Goal: Task Accomplishment & Management: Use online tool/utility

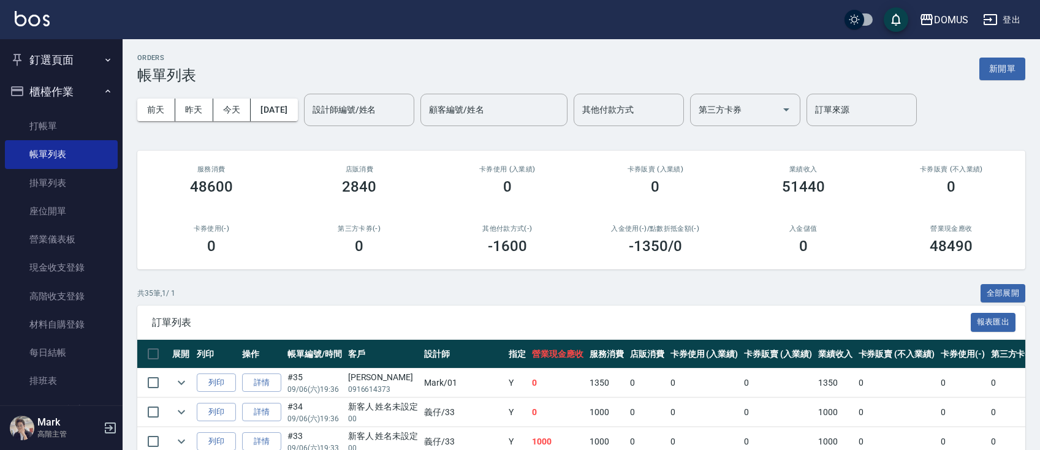
scroll to position [255, 0]
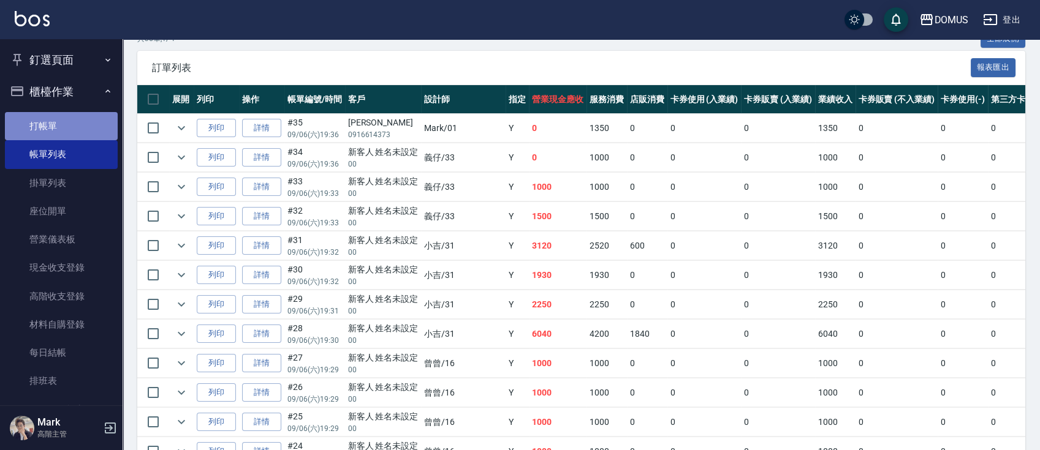
click at [69, 138] on link "打帳單" at bounding box center [61, 126] width 113 height 28
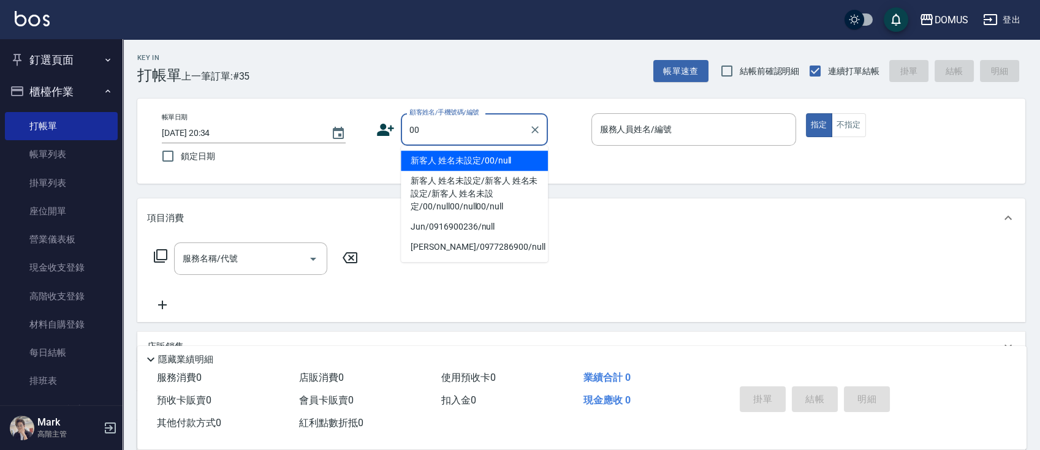
type input "新客人 姓名未設定/00/null"
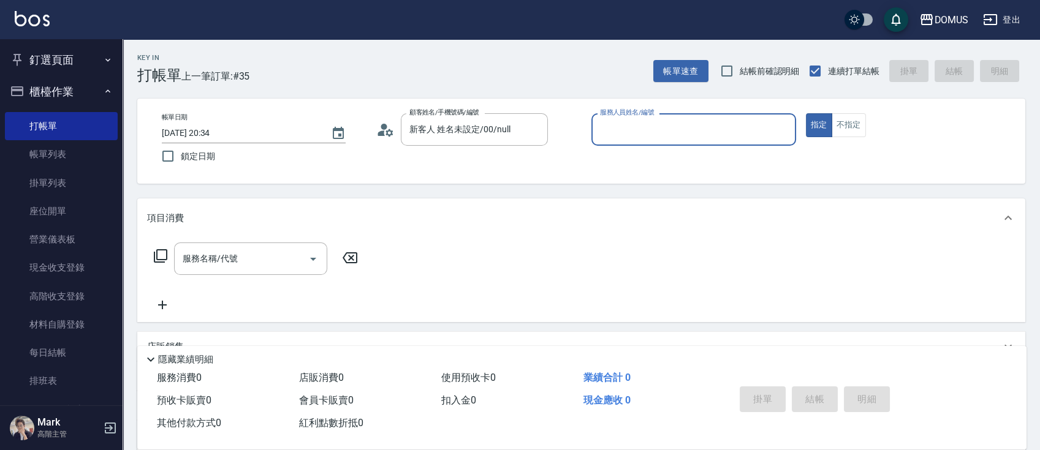
type input "1"
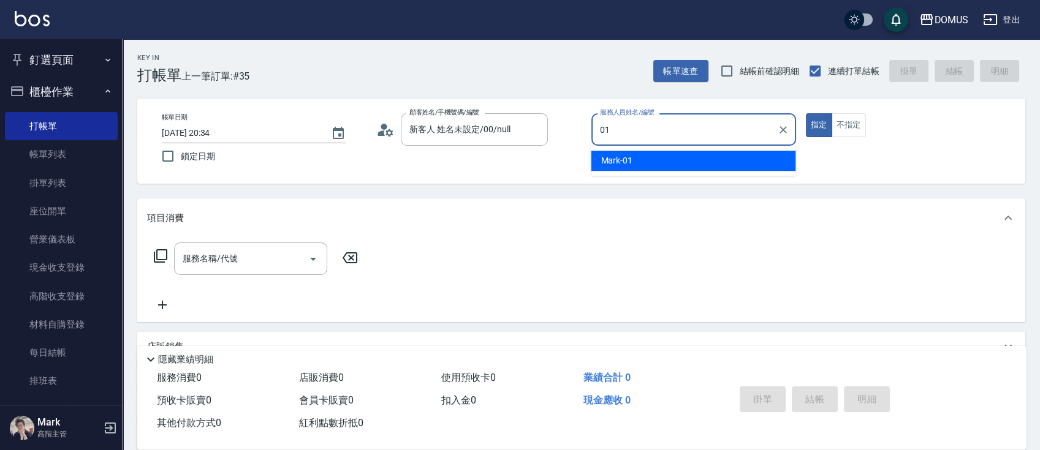
type input "Mark-01"
type button "true"
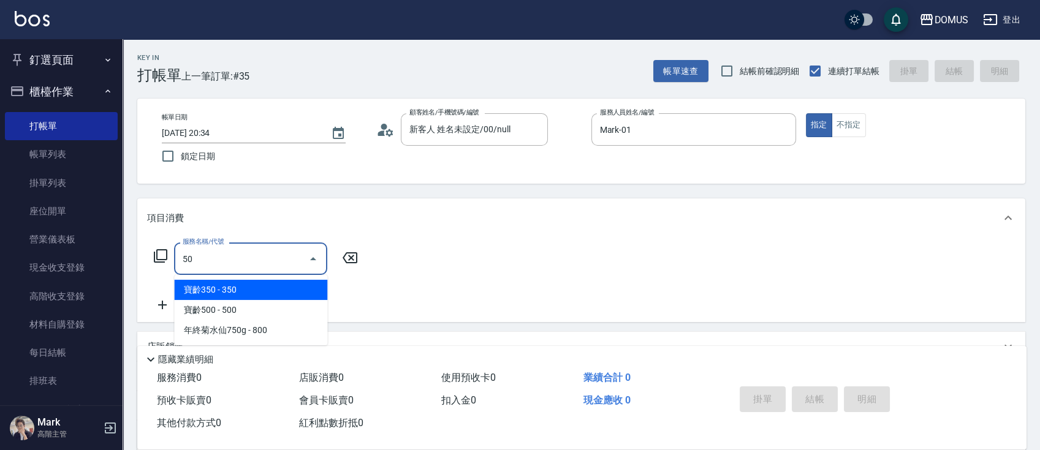
type input "502"
type input "50"
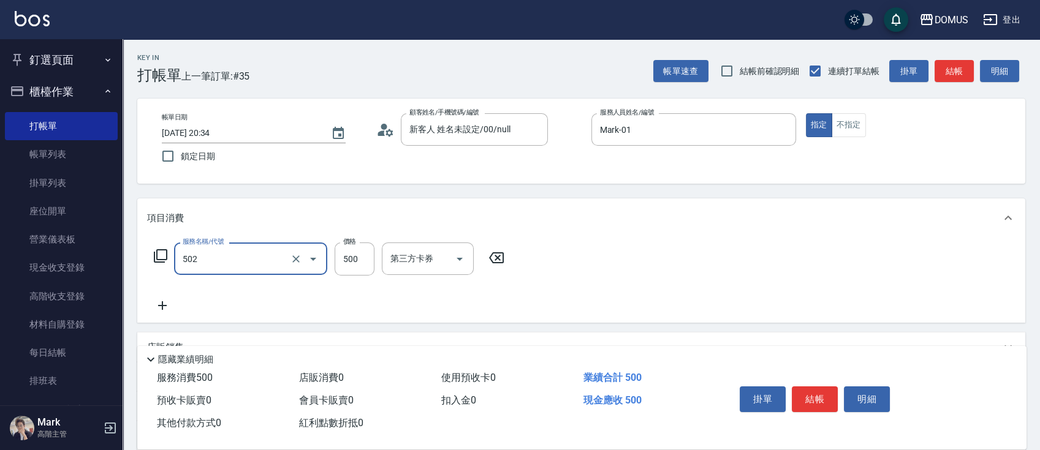
type input "漂髮(502)"
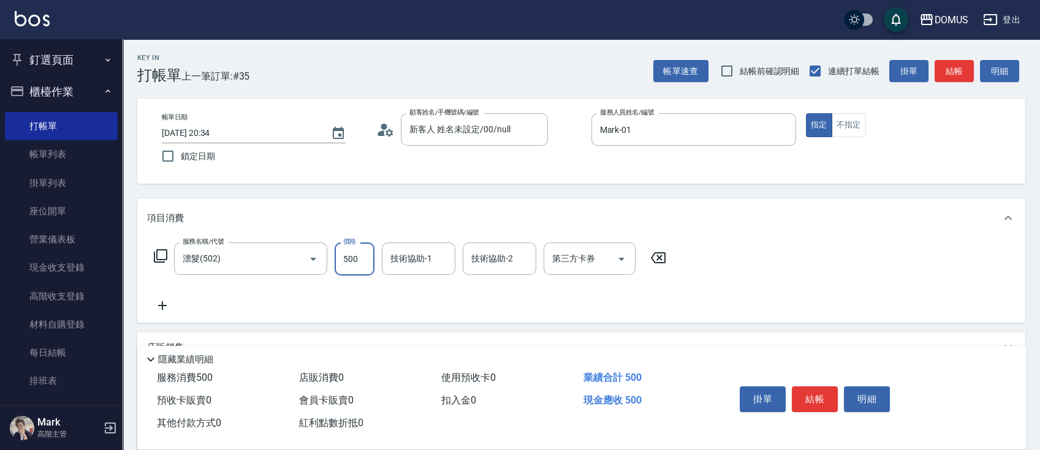
type input "0"
type input "10"
type input "100"
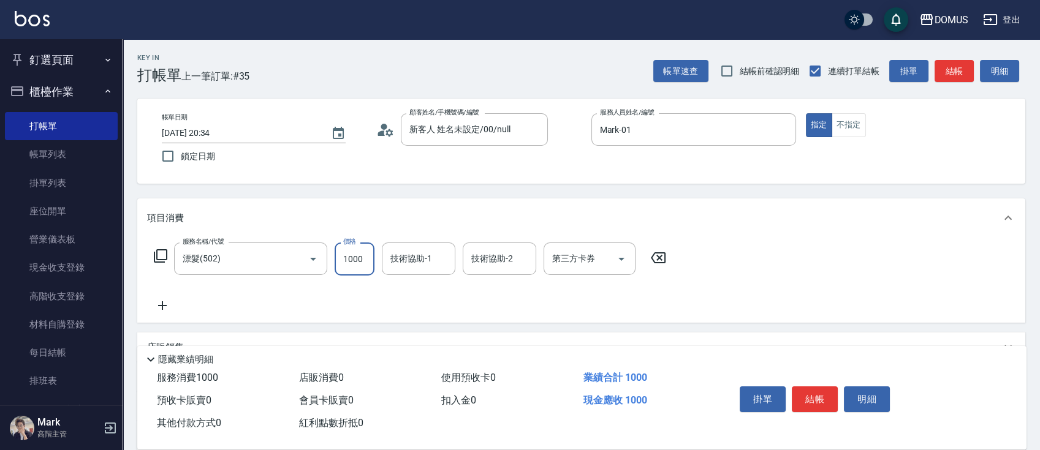
type input "1000"
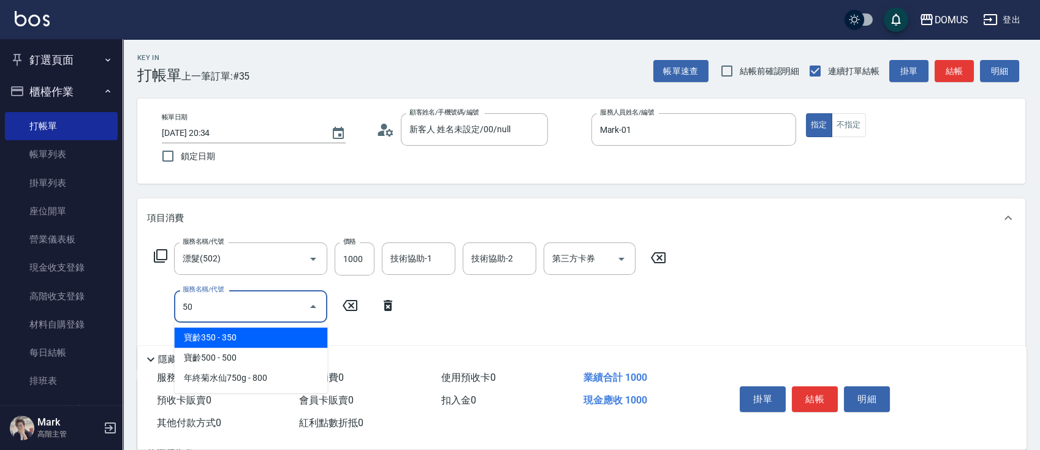
type input "501"
type input "200"
type input "染髮(501)"
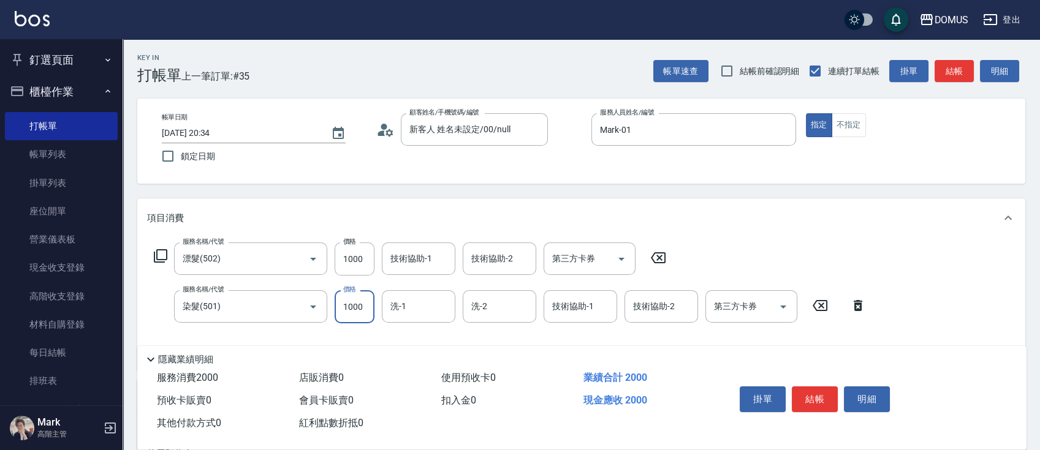
type input "100"
type input "20"
type input "120"
type input "200"
type input "300"
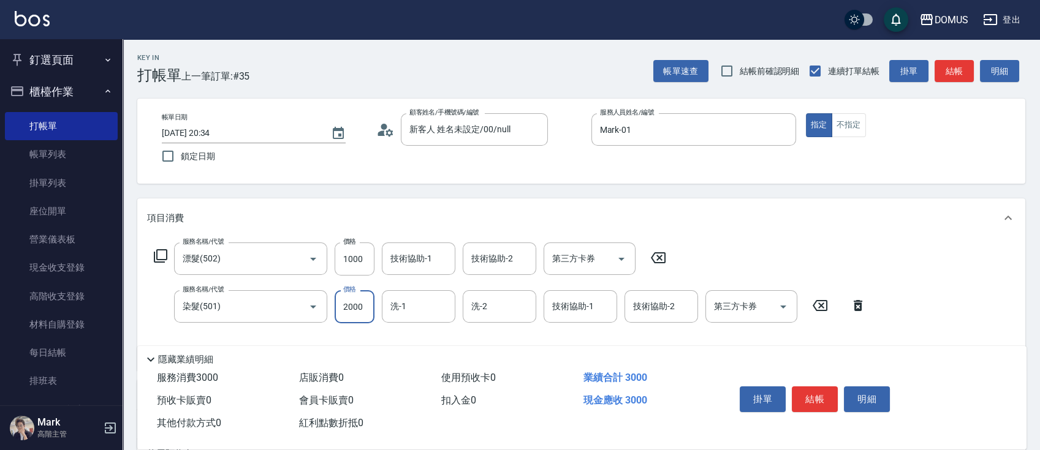
type input "2000"
type input "[PERSON_NAME]-34"
type input "618"
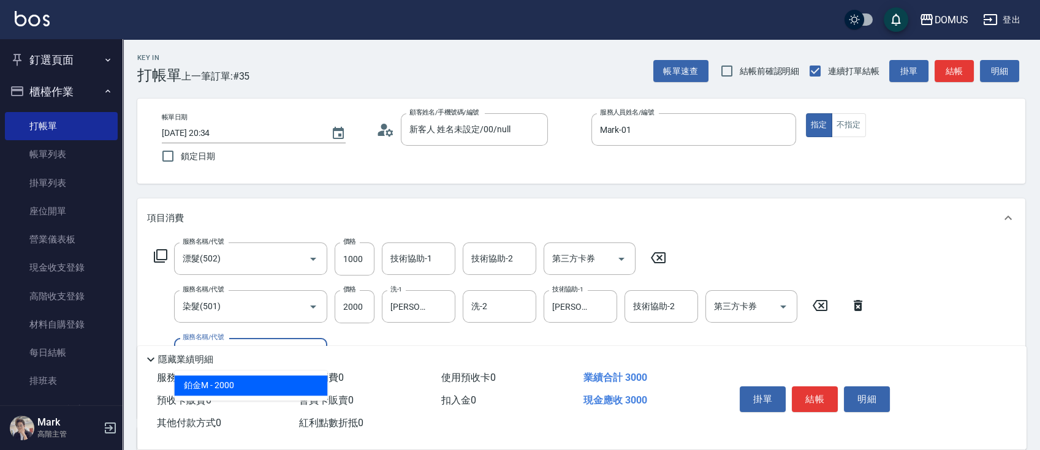
type input "500"
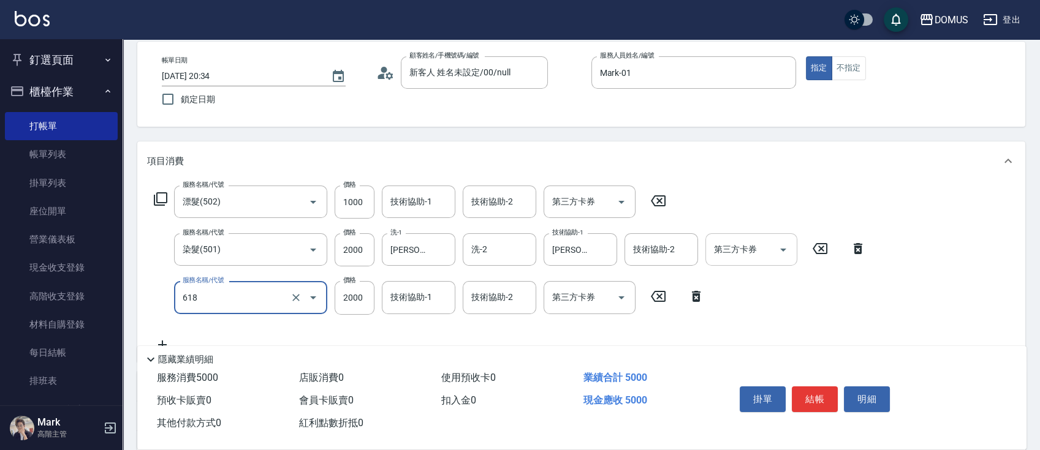
scroll to position [81, 0]
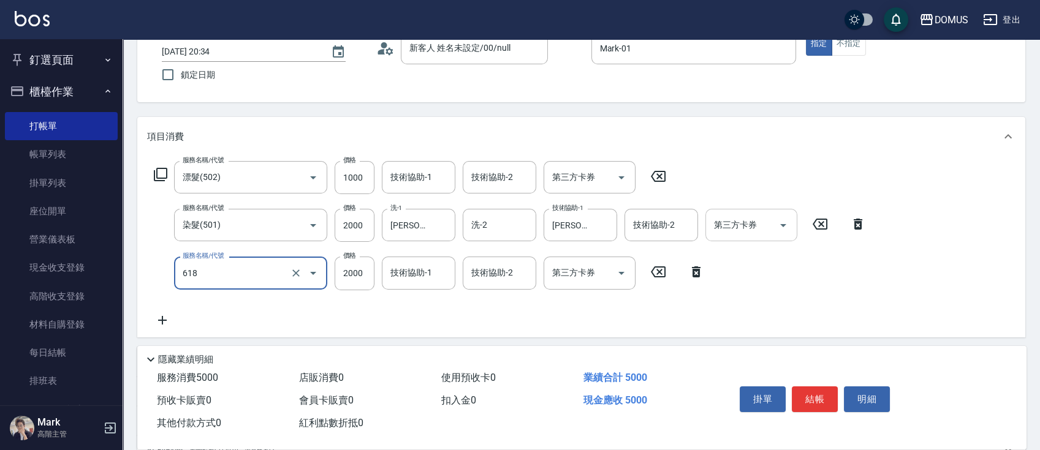
type input "鉑金M(618)"
type input "300"
type input "180"
type input "480"
type input "1800"
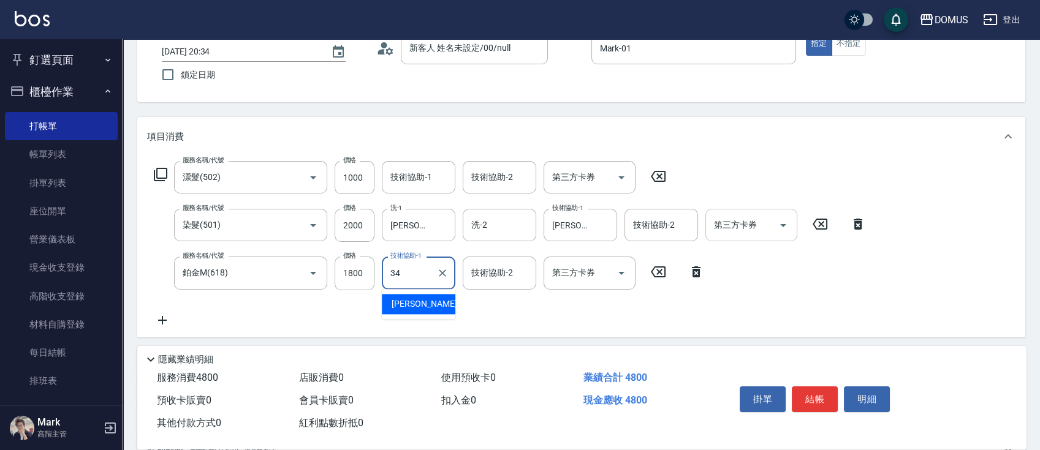
type input "[PERSON_NAME]-34"
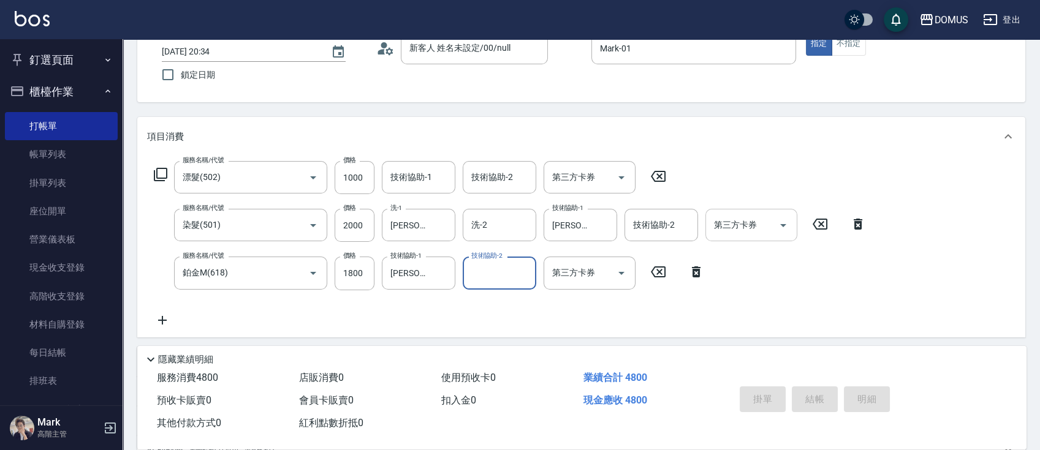
type input "[DATE] 20:35"
type input "0"
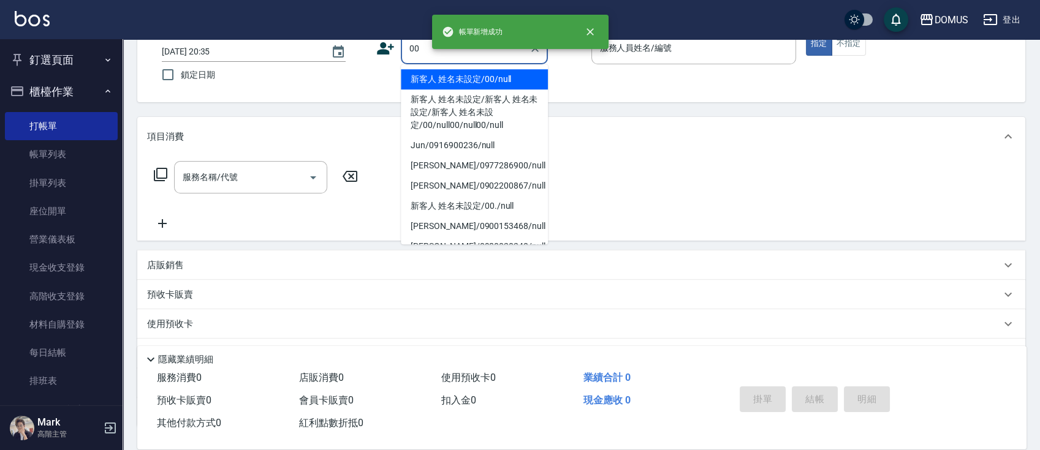
type input "新客人 姓名未設定/00/null"
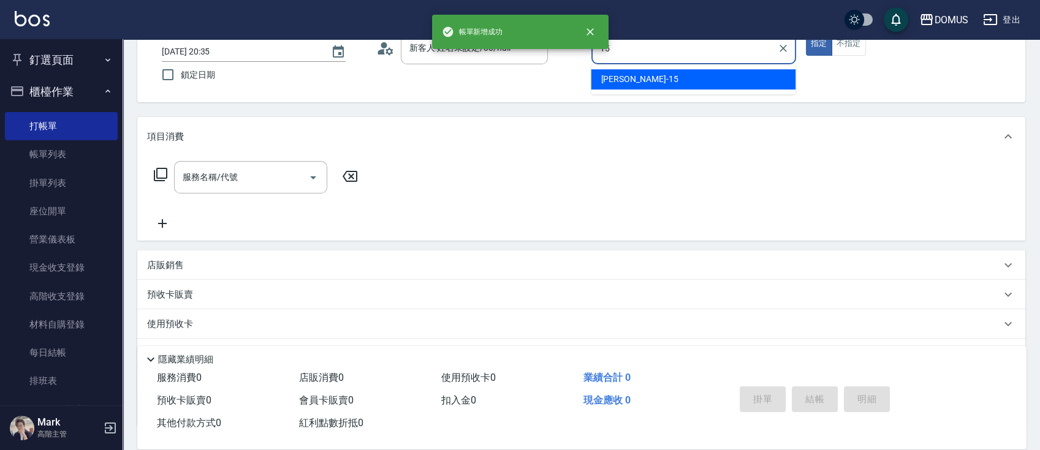
type input "[PERSON_NAME]-15"
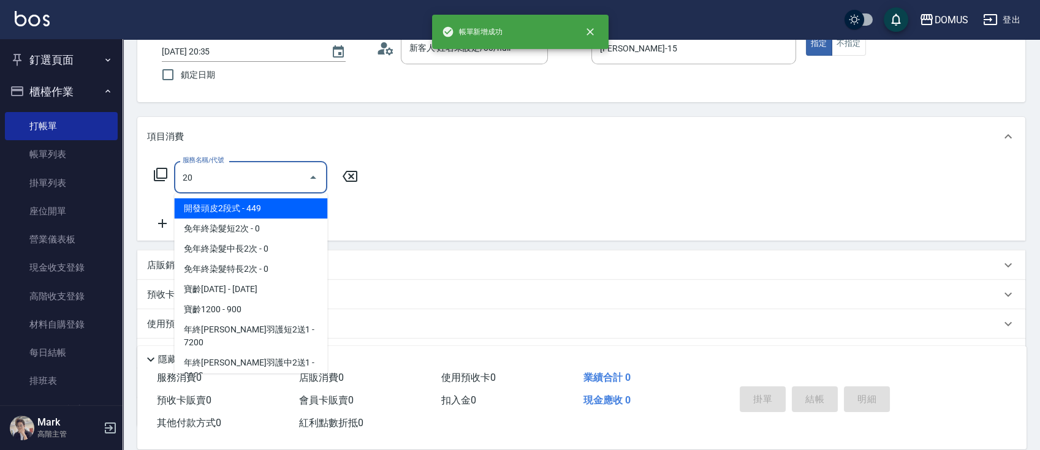
type input "201"
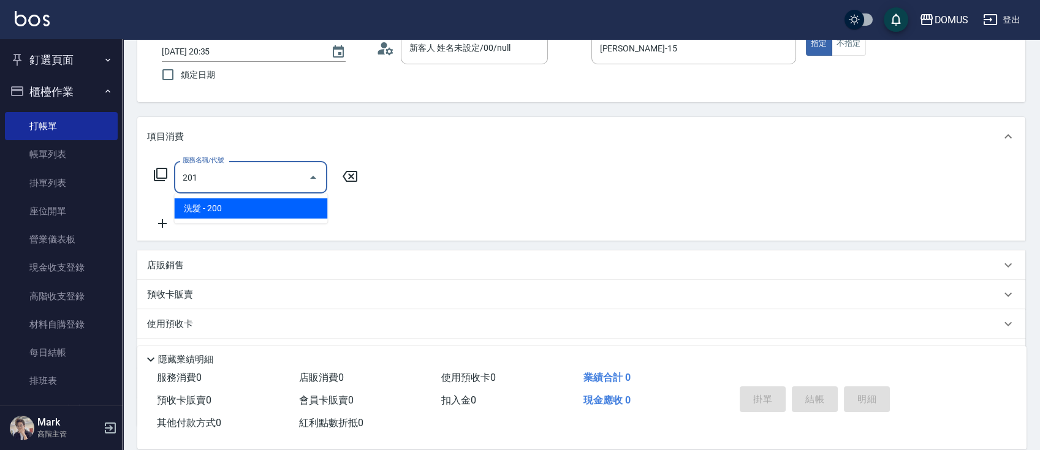
type input "20"
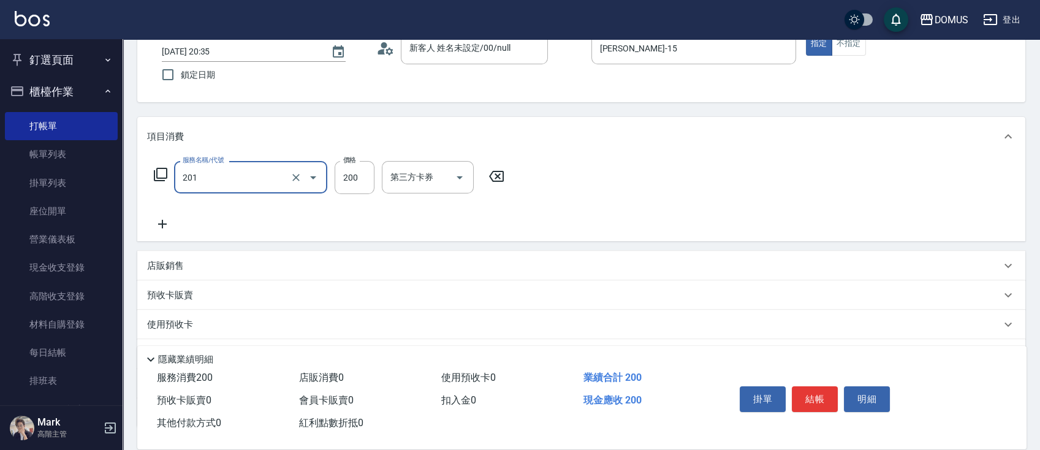
type input "洗髮(201)"
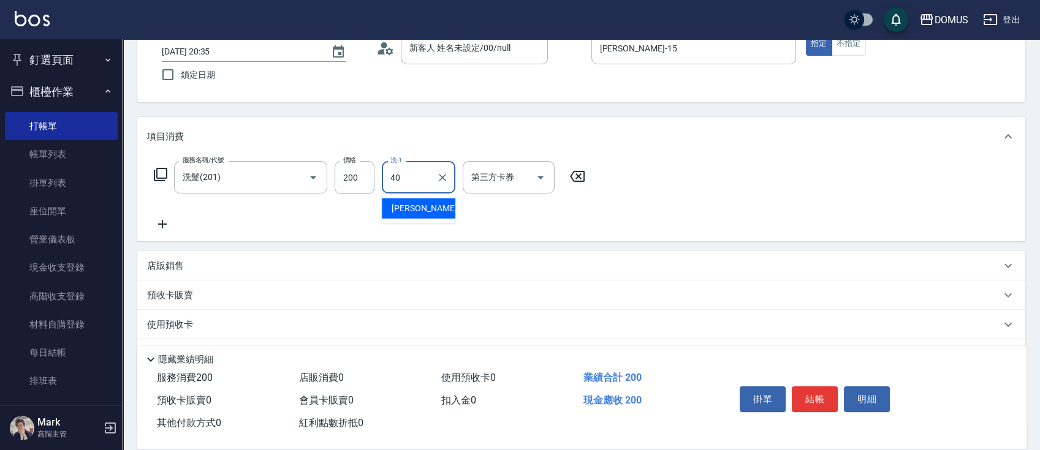
type input "[PERSON_NAME]-40"
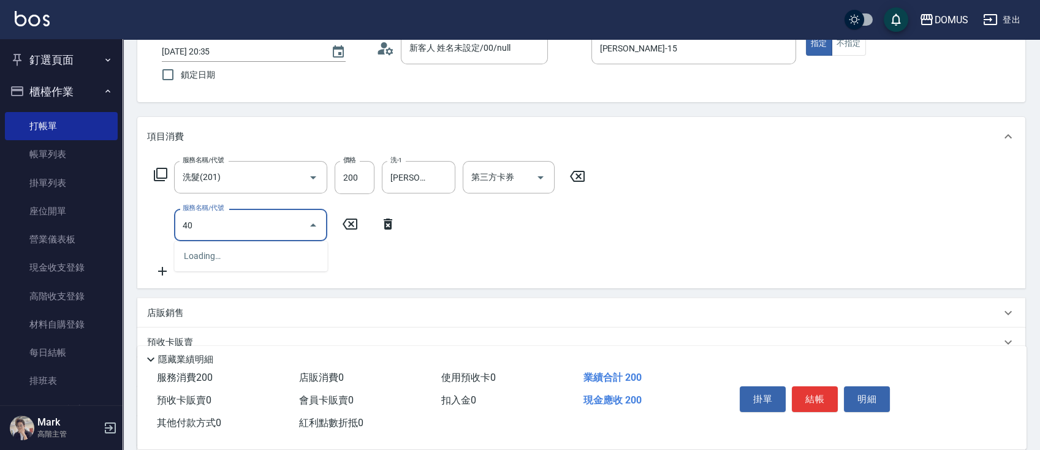
type input "401"
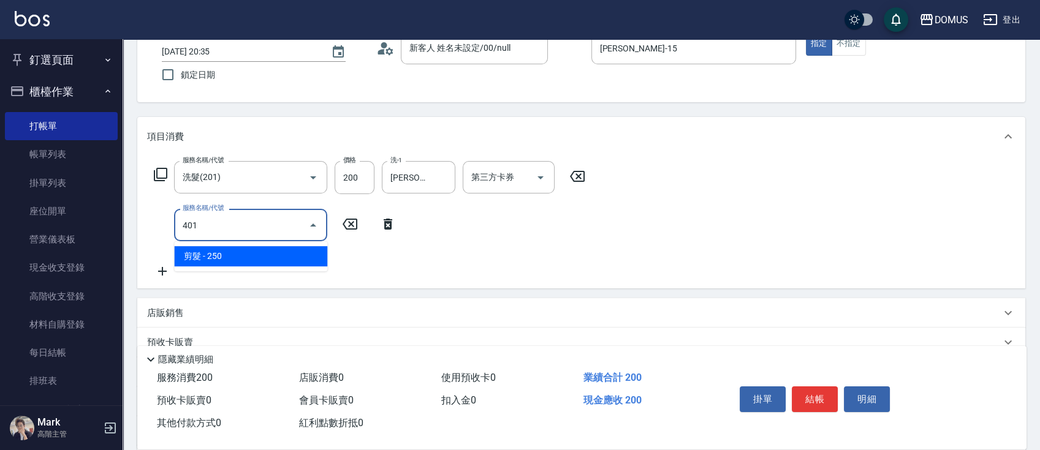
type input "40"
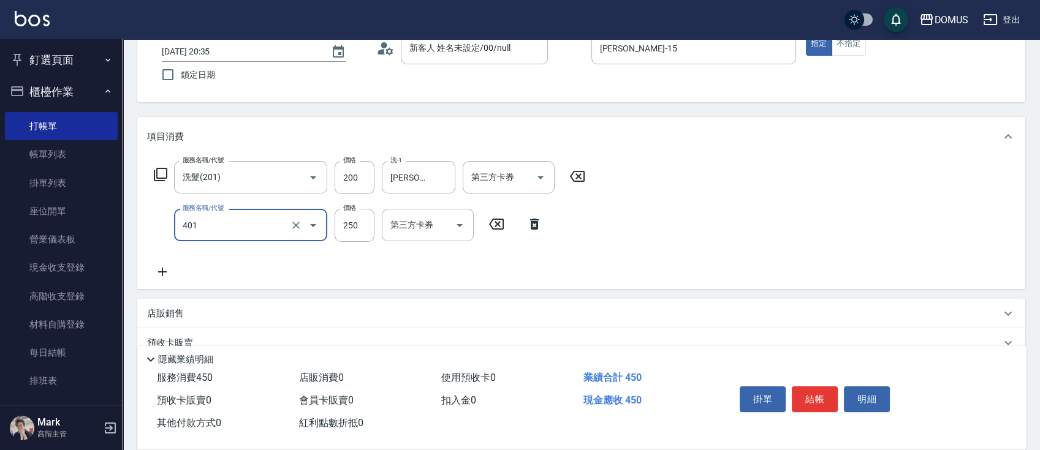
type input "剪髮(401)"
type input "20"
type input "40"
type input "60"
type input "400"
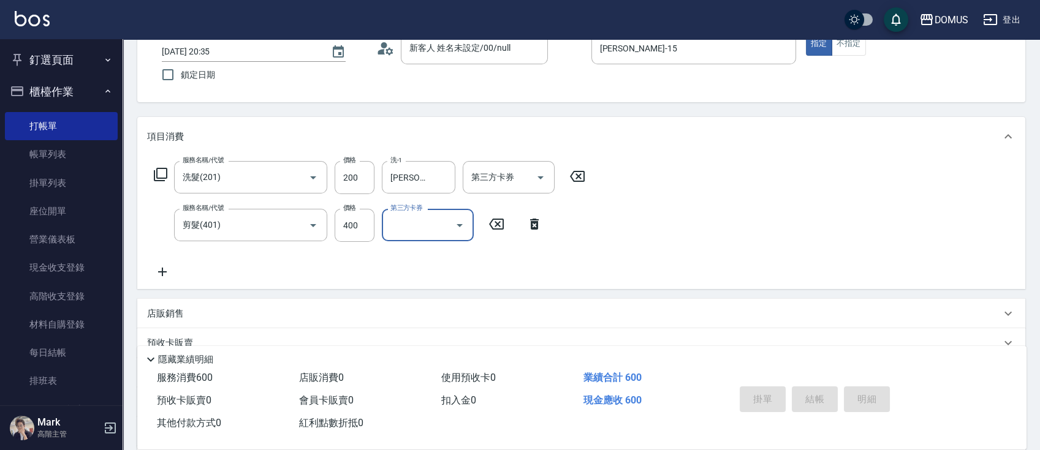
type input "0"
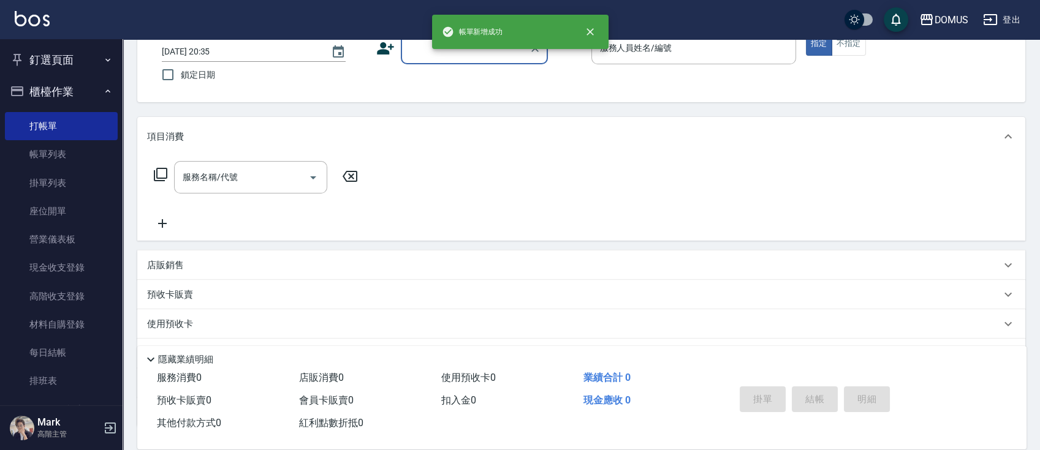
click at [84, 75] on nav "釘選頁面 打帳單 店家日報表 互助日報表 費用分析表 設計師排行榜 設計師日報表 櫃檯作業 打帳單 帳單列表 掛單列表 座位開單 營業儀表板 現金收支登錄 高…" at bounding box center [61, 222] width 123 height 366
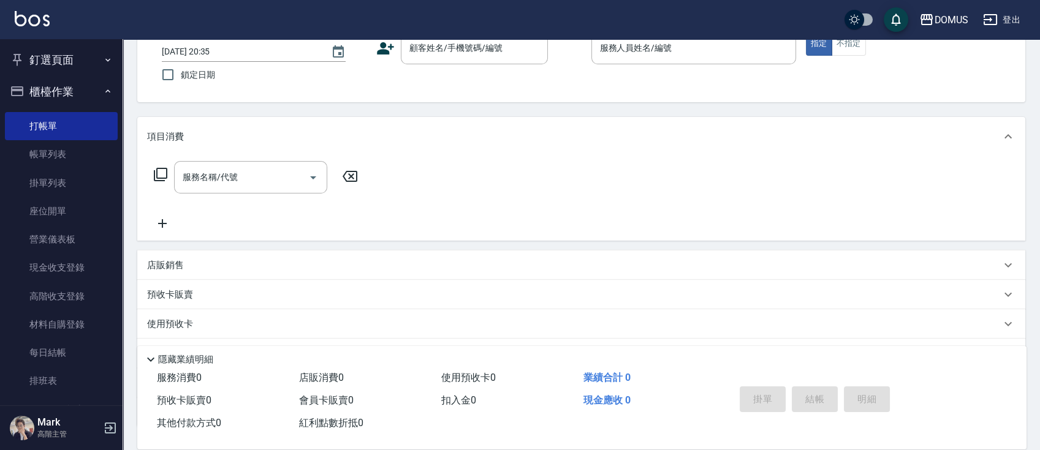
click at [84, 58] on button "釘選頁面" at bounding box center [61, 60] width 113 height 32
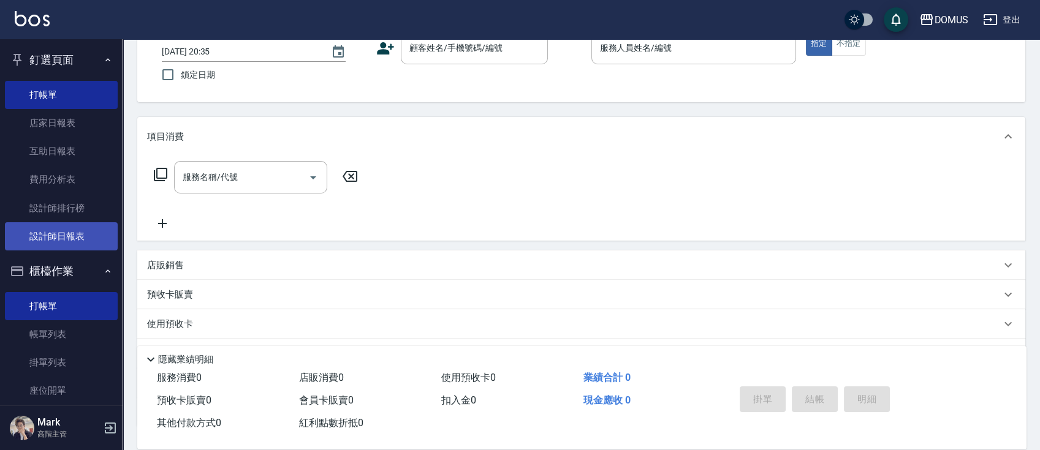
click at [74, 231] on link "設計師日報表" at bounding box center [61, 236] width 113 height 28
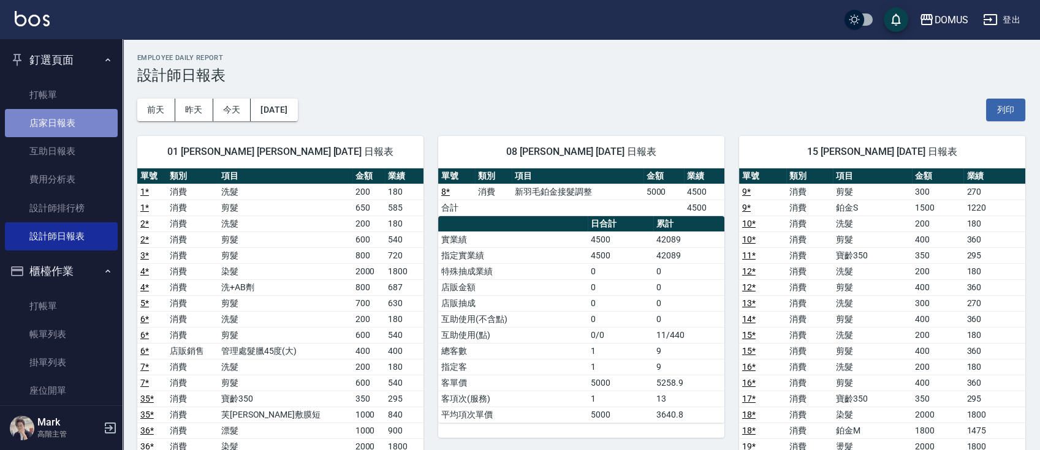
click at [96, 126] on link "店家日報表" at bounding box center [61, 123] width 113 height 28
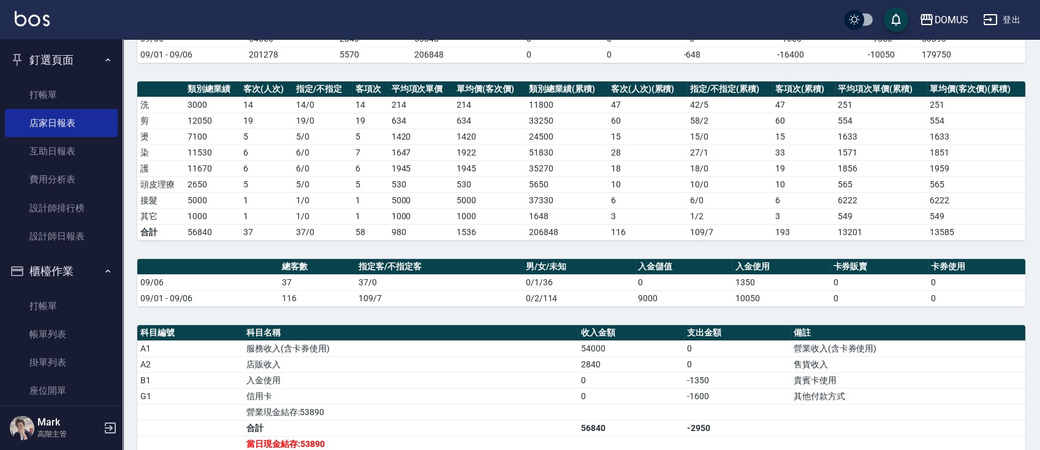
scroll to position [327, 0]
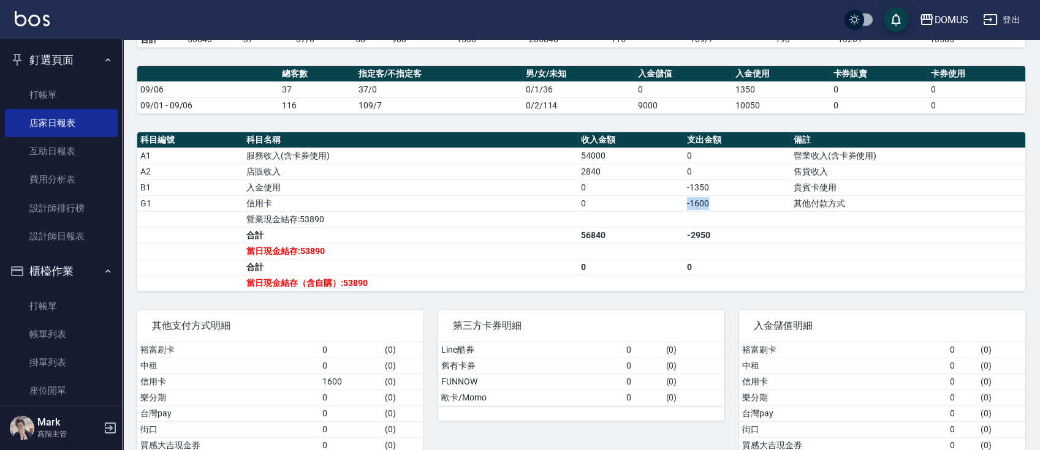
drag, startPoint x: 716, startPoint y: 203, endPoint x: 670, endPoint y: 203, distance: 46.0
click at [670, 203] on tr "G1 信用卡 0 -1600 其他付款方式" at bounding box center [581, 203] width 888 height 16
